Goal: Find specific page/section

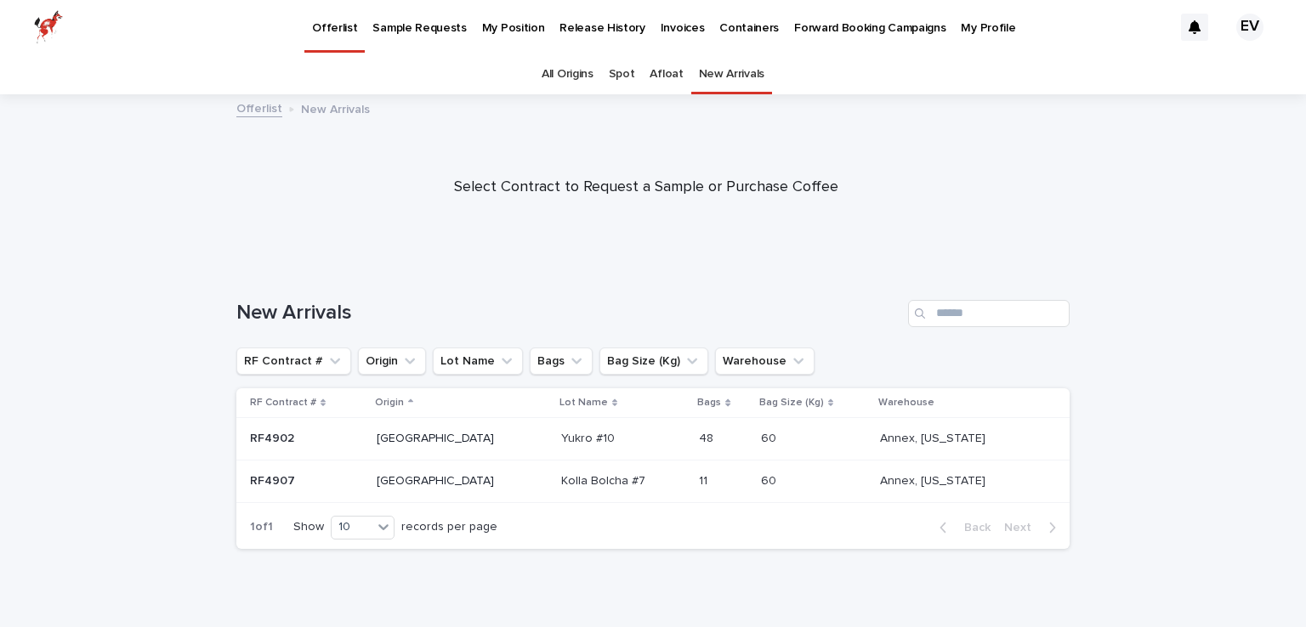
click at [618, 71] on link "Spot" at bounding box center [622, 74] width 26 height 40
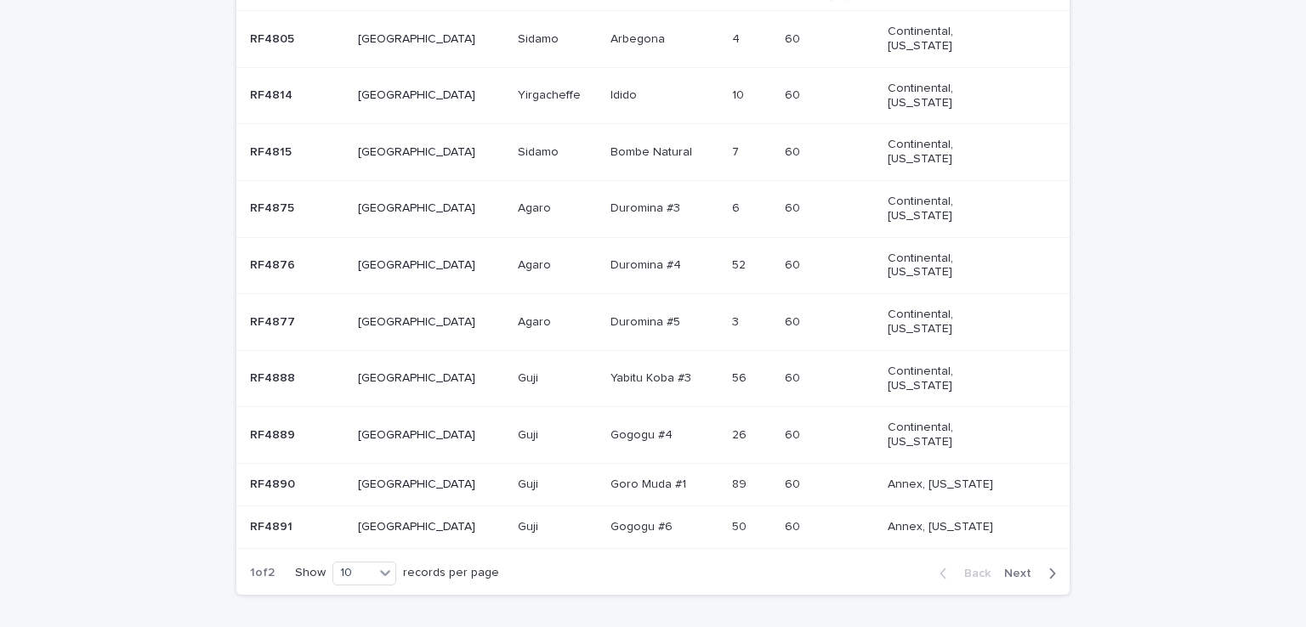
scroll to position [406, 0]
click at [1024, 569] on span "Next" at bounding box center [1022, 575] width 37 height 12
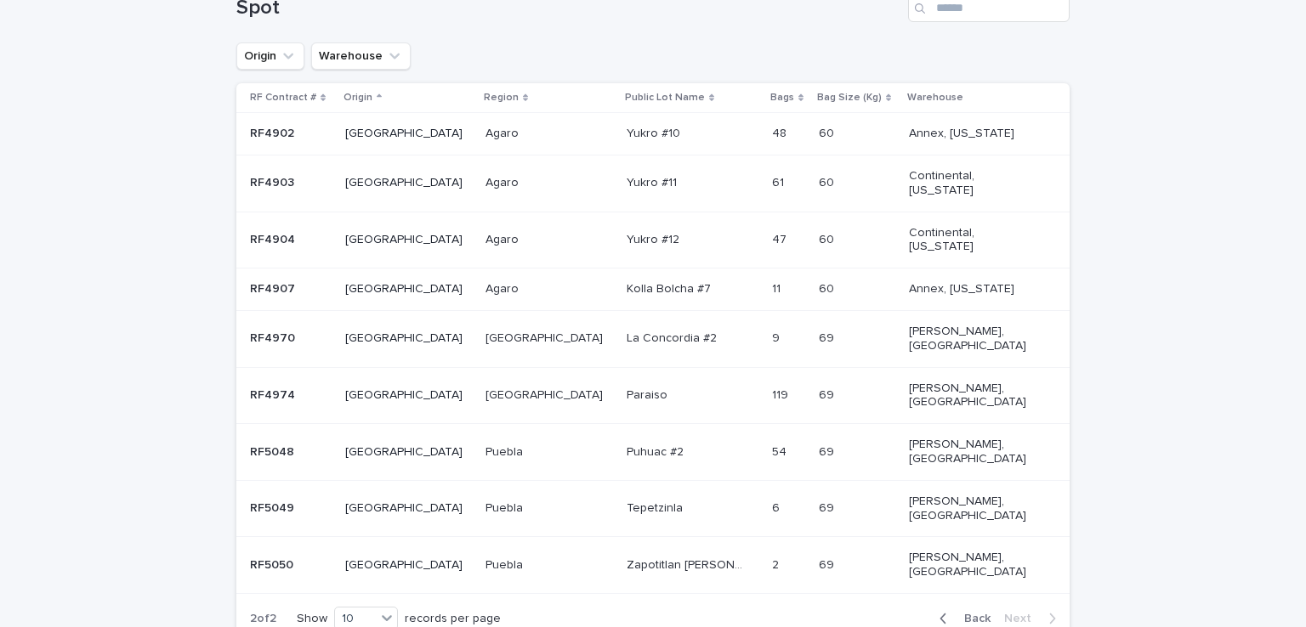
scroll to position [326, 0]
